Goal: Task Accomplishment & Management: Manage account settings

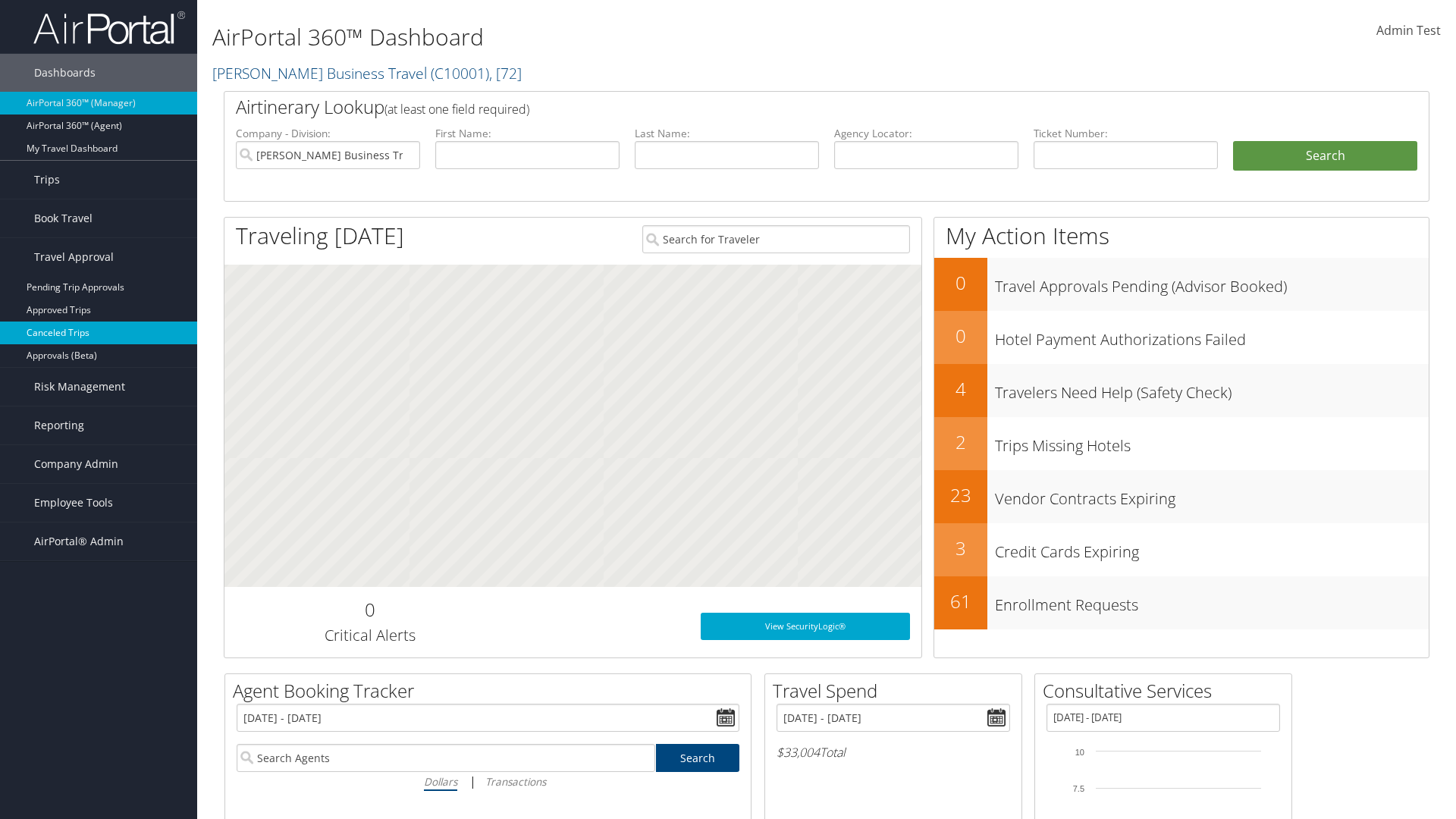
click at [98, 333] on link "Canceled Trips" at bounding box center [98, 333] width 197 height 23
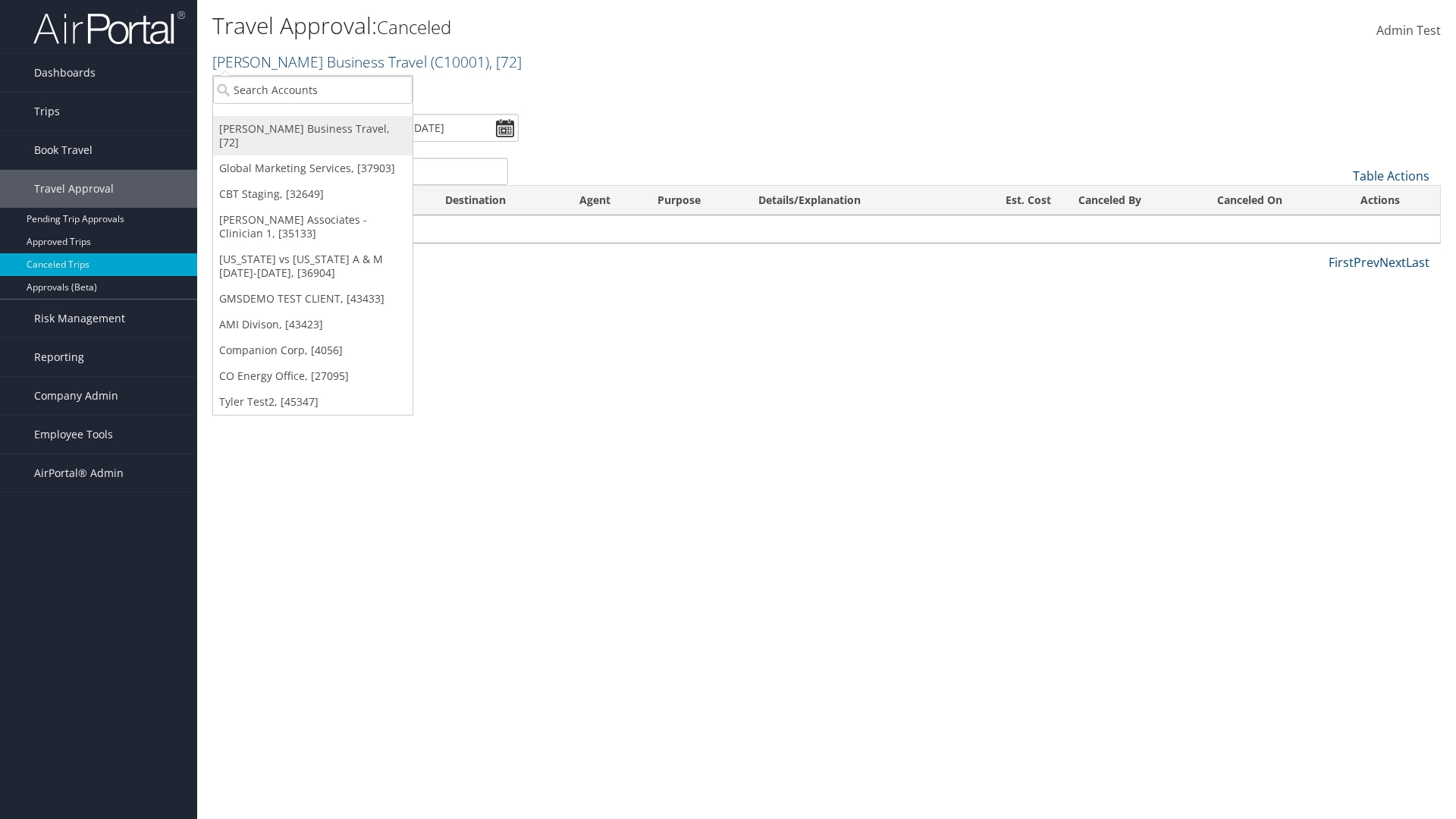
click at [312, 129] on link "[PERSON_NAME] Business Travel, [72]" at bounding box center [312, 136] width 199 height 40
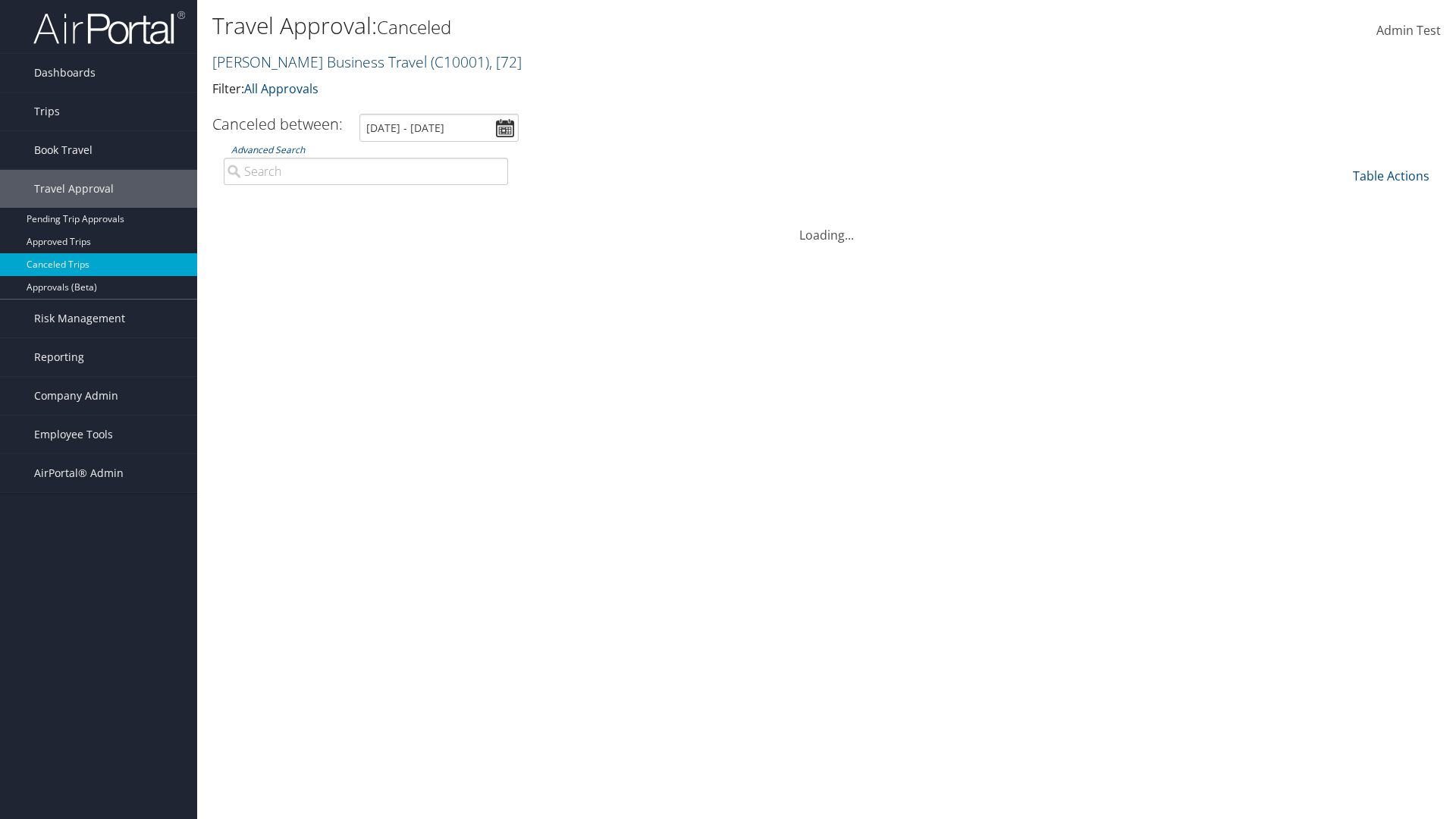
click at [312, 61] on link "[PERSON_NAME] Business Travel ( C10001 ) , [ 72 ]" at bounding box center [366, 62] width 309 height 21
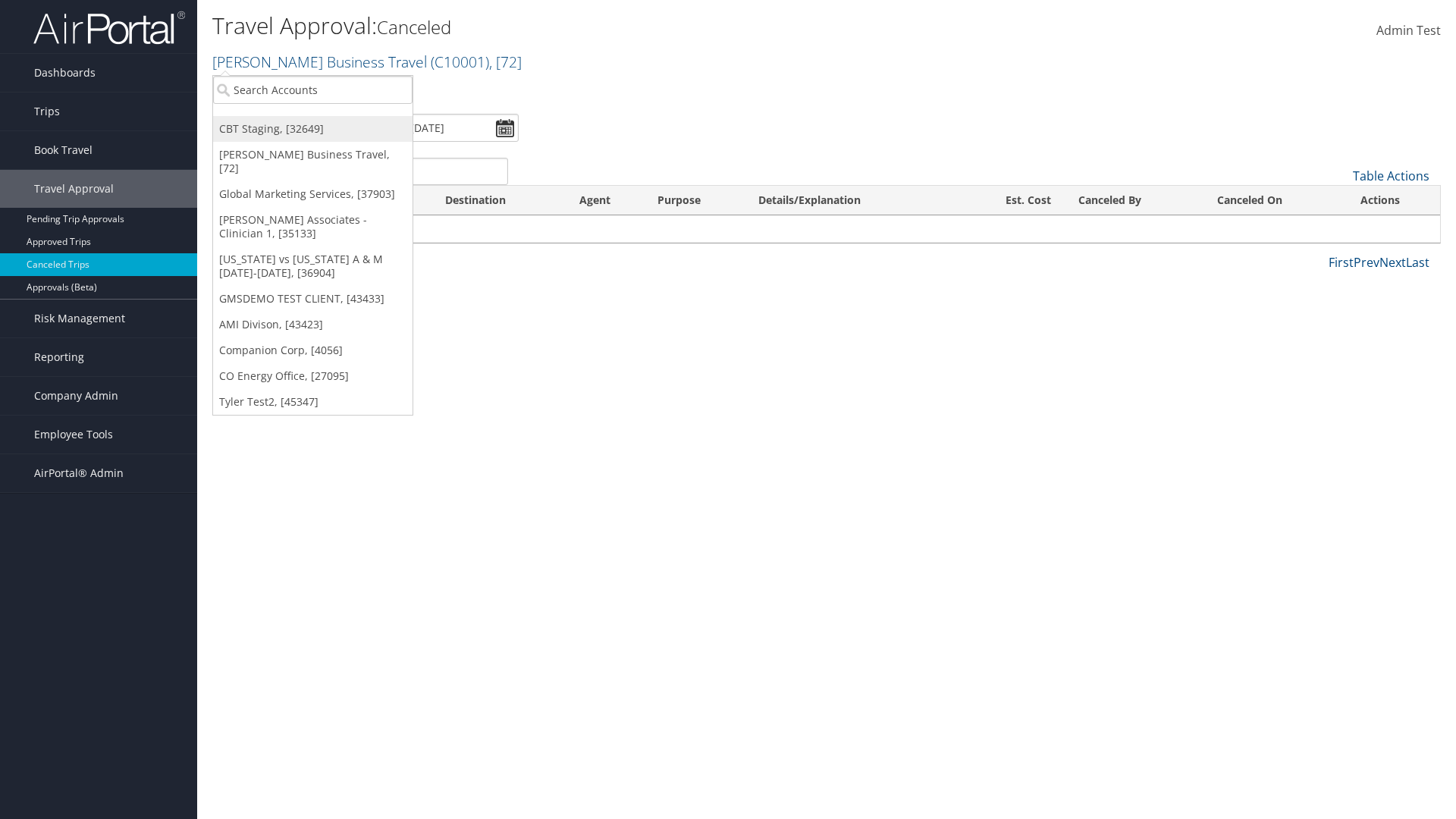
click at [312, 129] on link "CBT Staging, [32649]" at bounding box center [312, 129] width 199 height 26
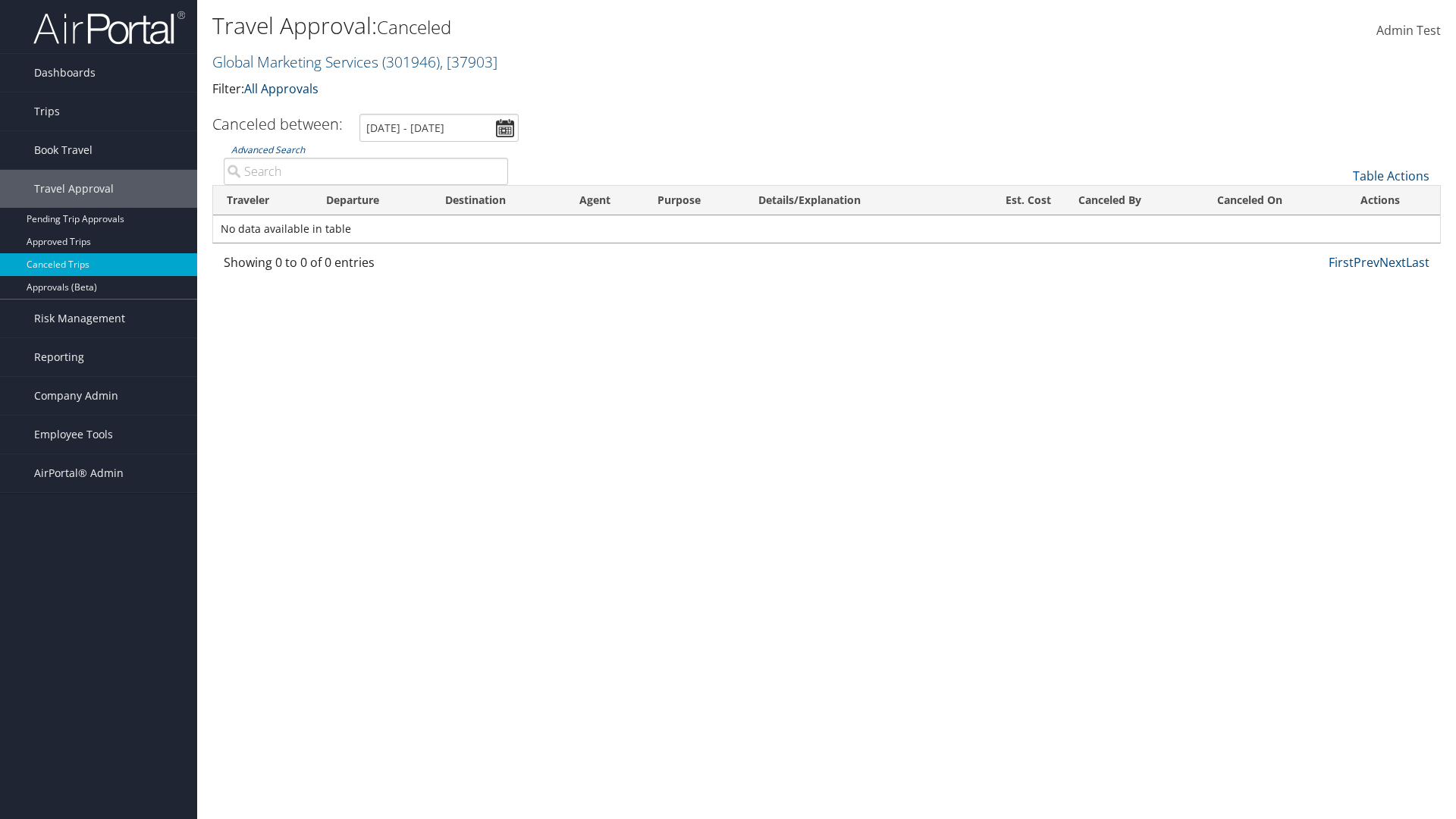
click at [285, 88] on link "All Approvals" at bounding box center [281, 89] width 74 height 17
click at [347, 111] on link "My Approvals" at bounding box center [347, 112] width 199 height 26
click at [263, 200] on th "Traveler" at bounding box center [263, 200] width 99 height 30
click at [498, 200] on th "Destination" at bounding box center [498, 200] width 134 height 30
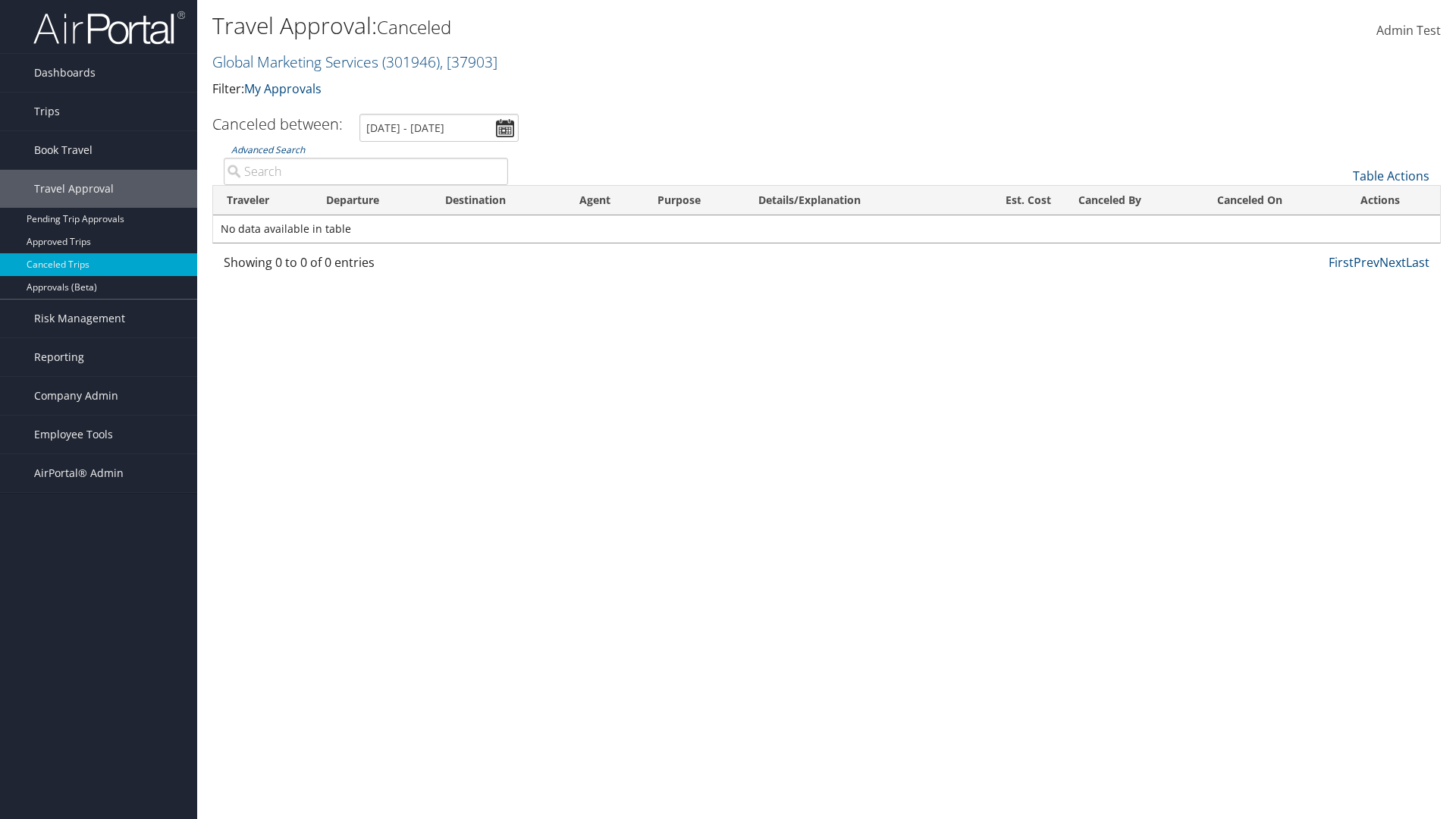
click at [498, 200] on th "Destination" at bounding box center [498, 200] width 134 height 30
click at [372, 200] on th "Departure" at bounding box center [372, 200] width 120 height 30
click at [1011, 200] on th "Est. Cost" at bounding box center [1012, 200] width 105 height 30
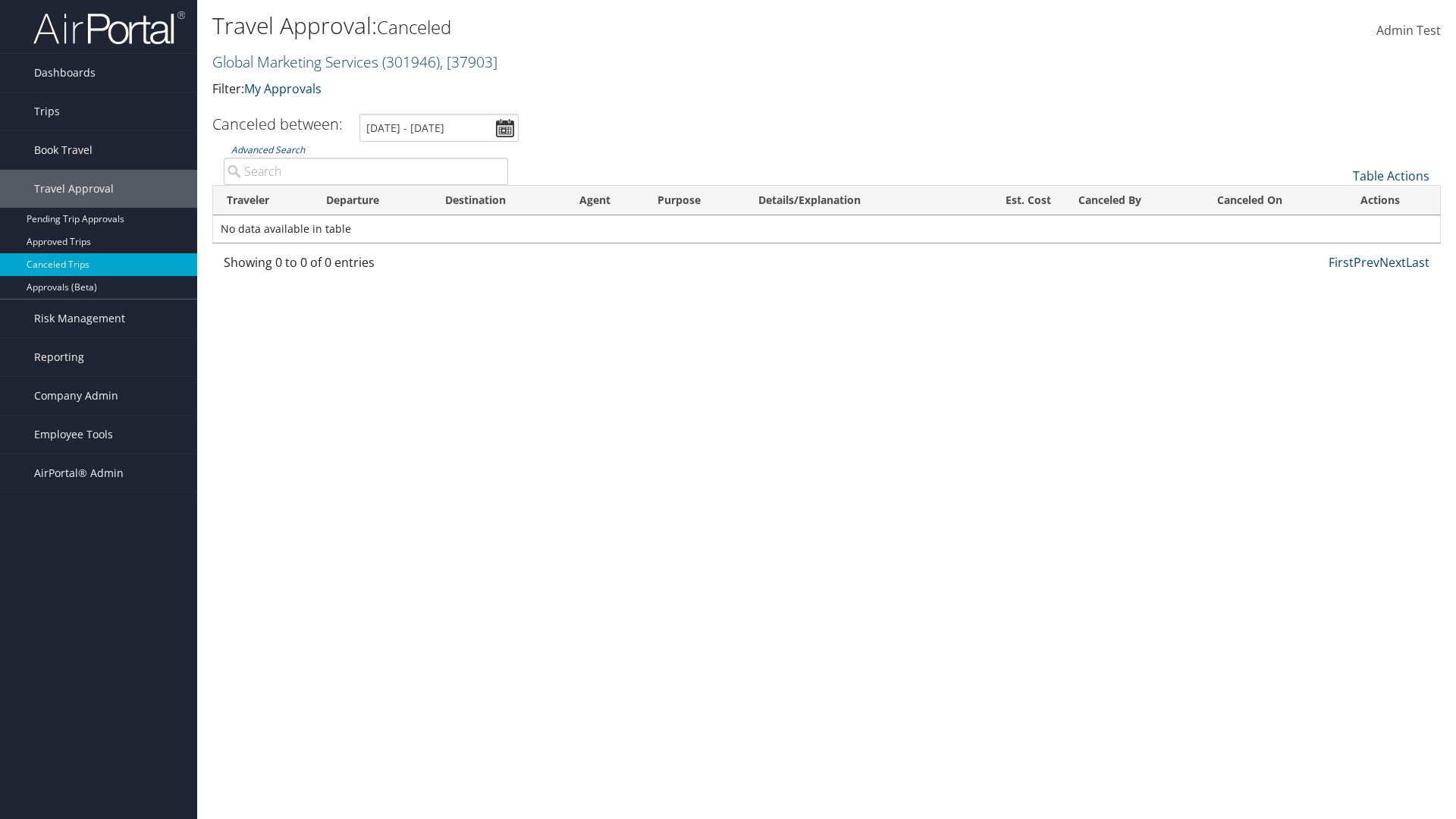
click at [1133, 200] on th "Canceled By" at bounding box center [1134, 200] width 139 height 30
